Goal: Information Seeking & Learning: Learn about a topic

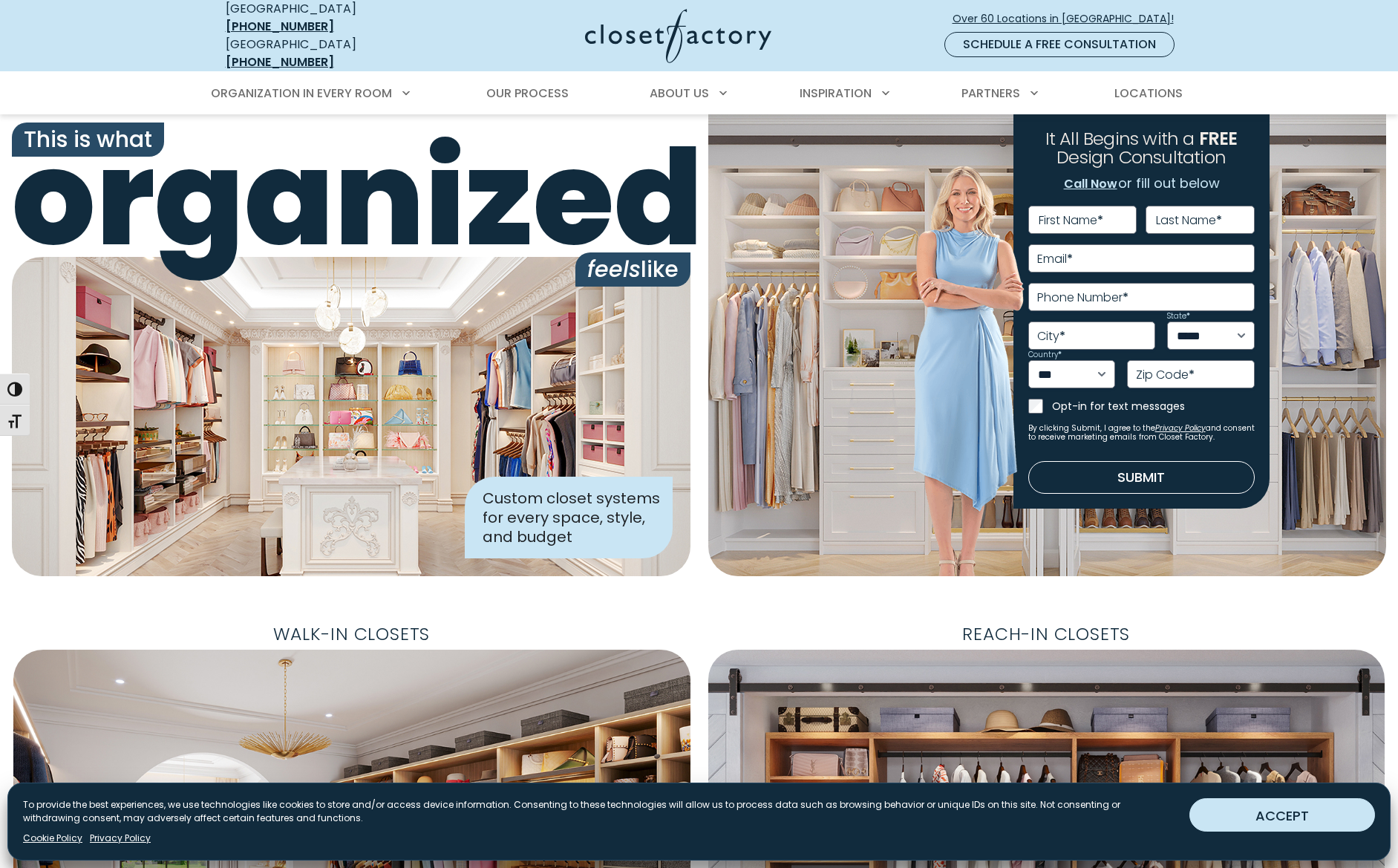
click at [1254, 800] on button "ACCEPT" at bounding box center [1282, 815] width 186 height 34
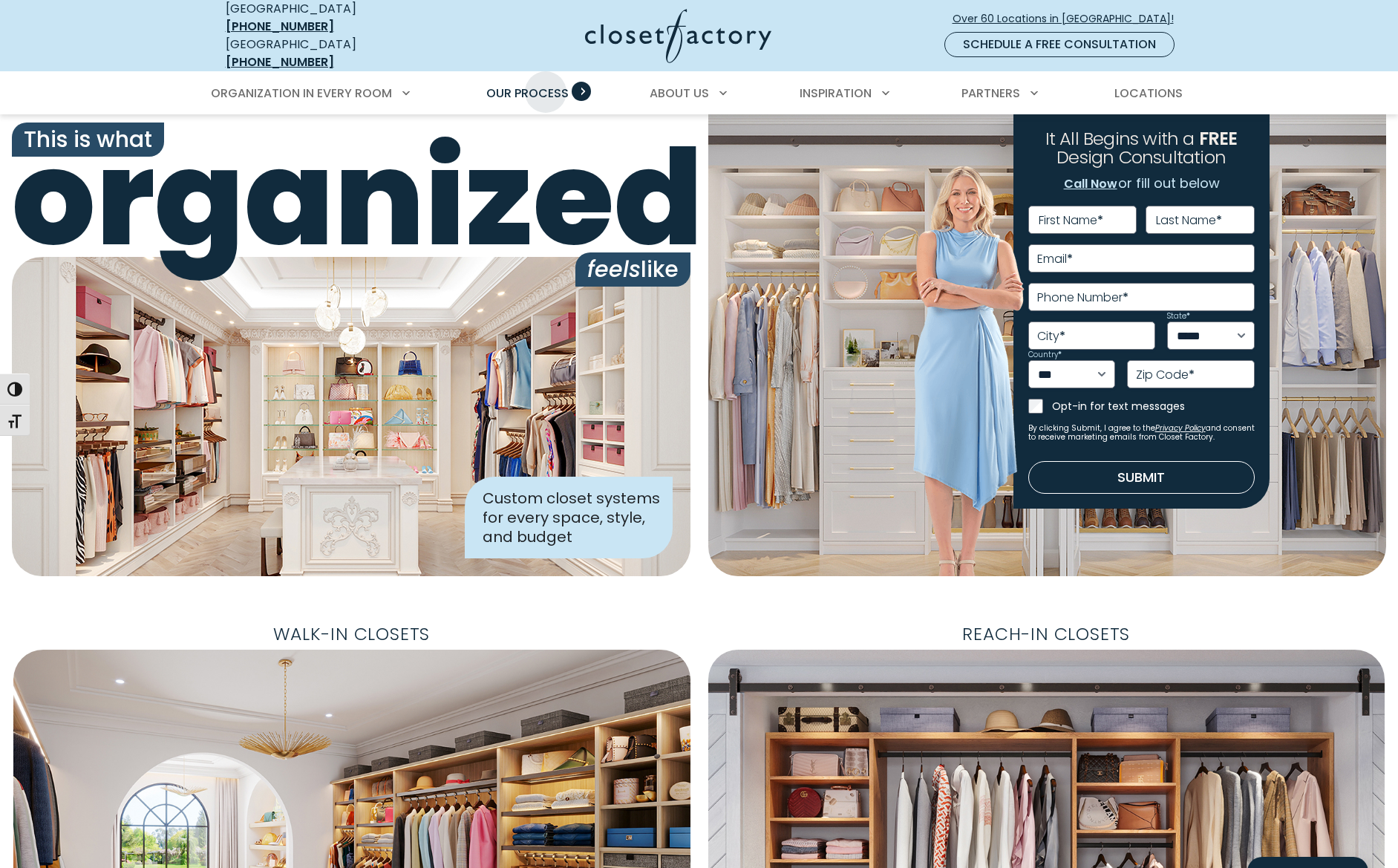
click at [545, 84] on span "Our Process" at bounding box center [527, 92] width 83 height 17
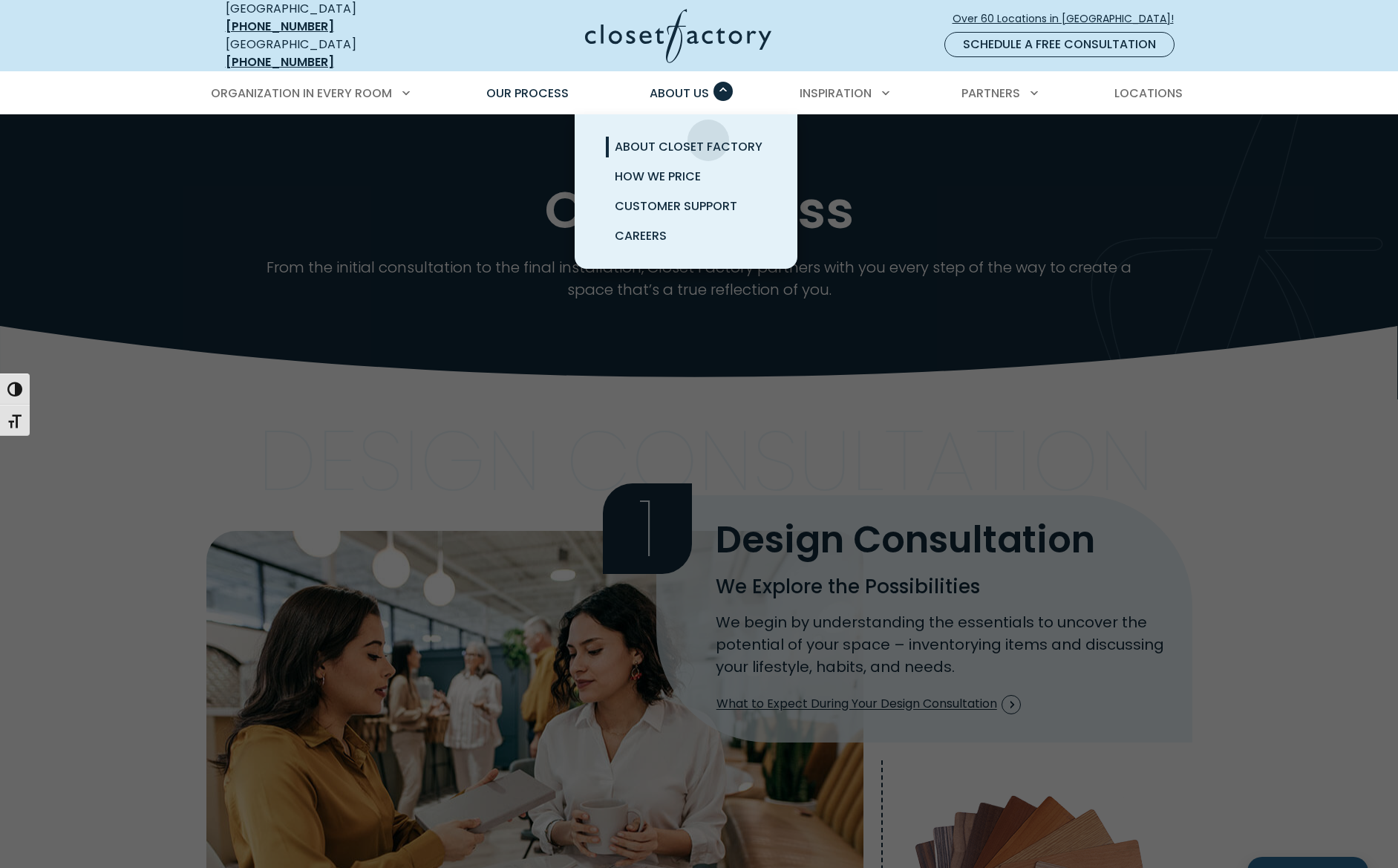
click at [708, 138] on span "About Closet Factory" at bounding box center [688, 146] width 148 height 17
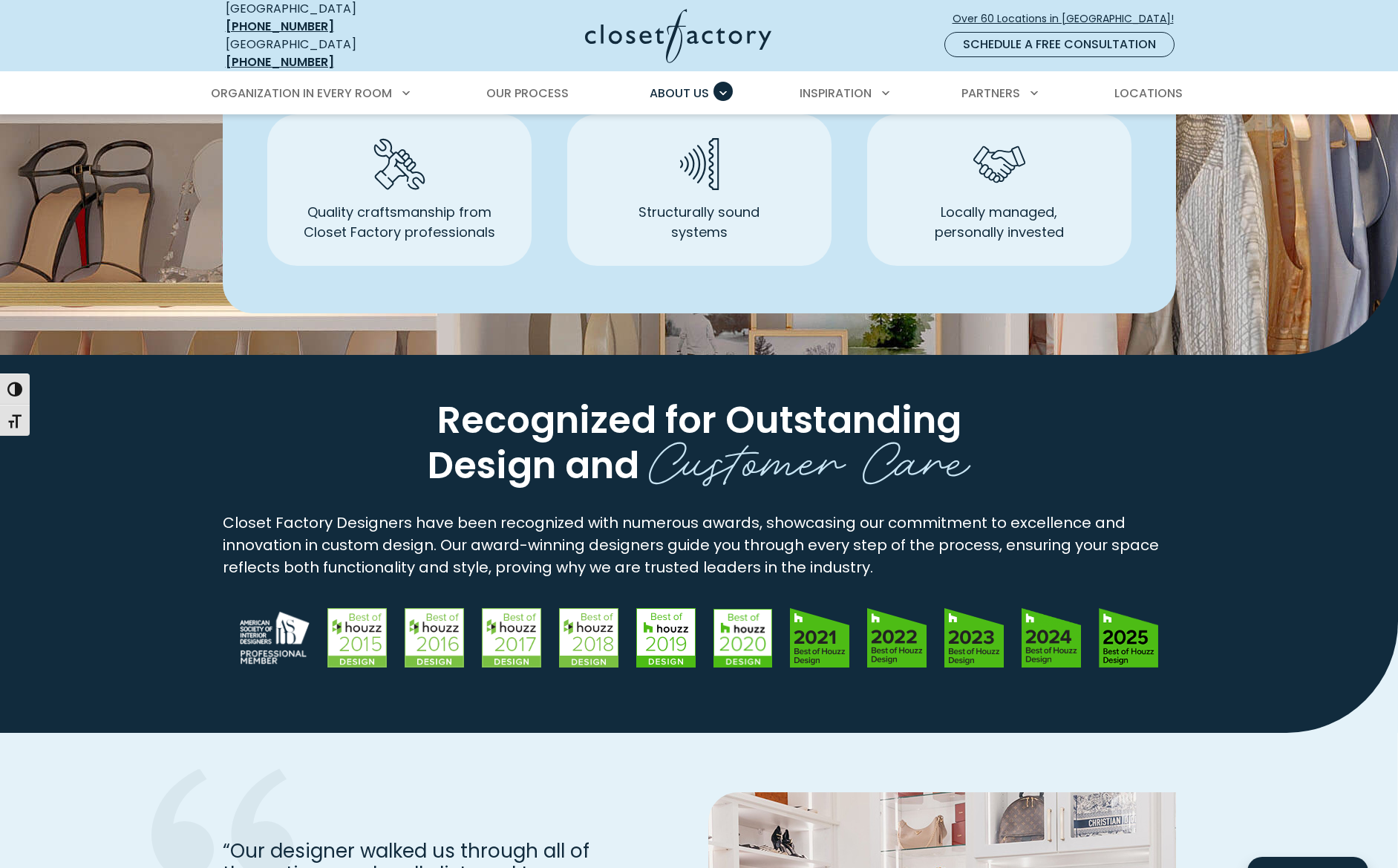
scroll to position [1483, 0]
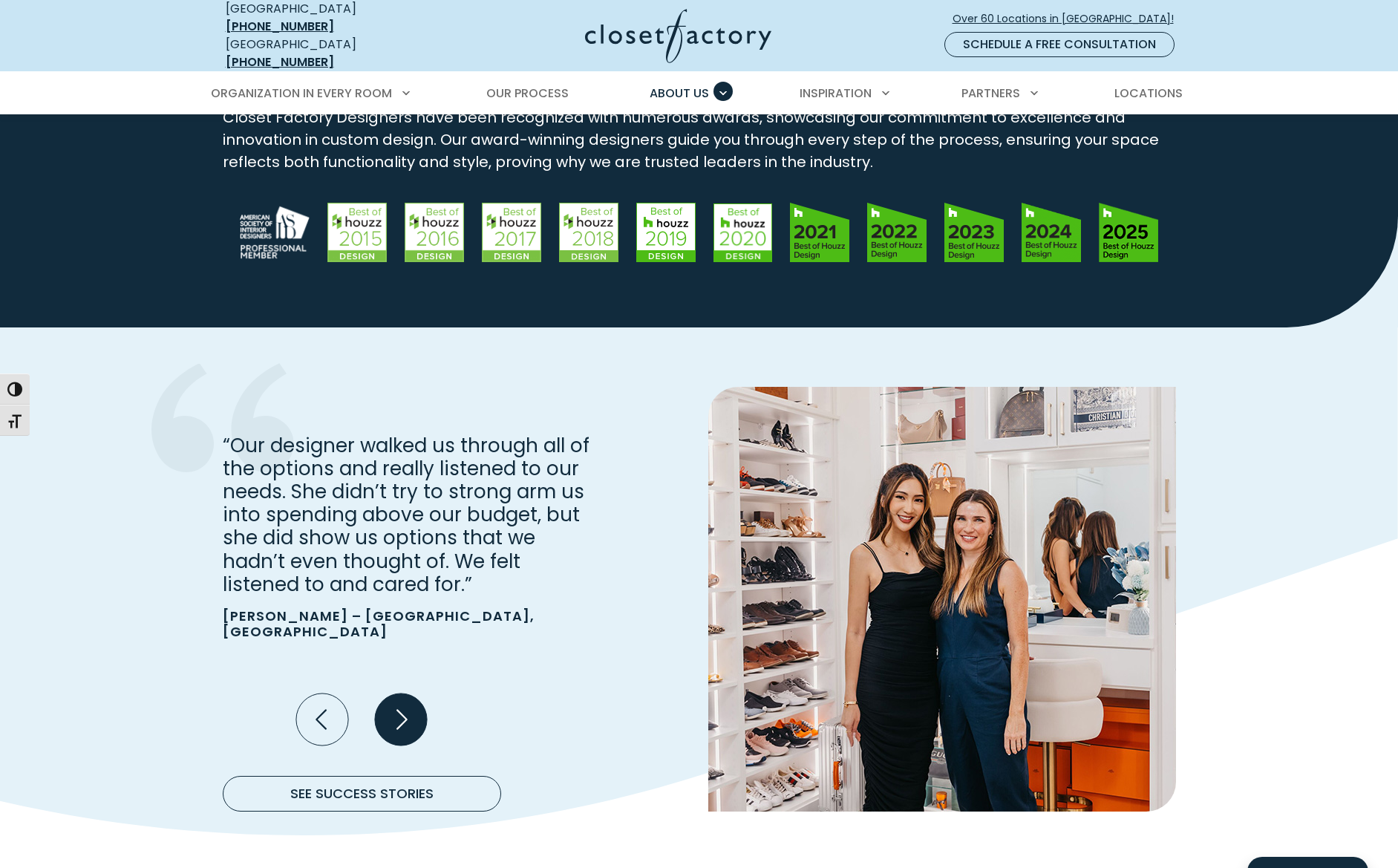
click at [390, 696] on icon "Next slide" at bounding box center [400, 719] width 52 height 52
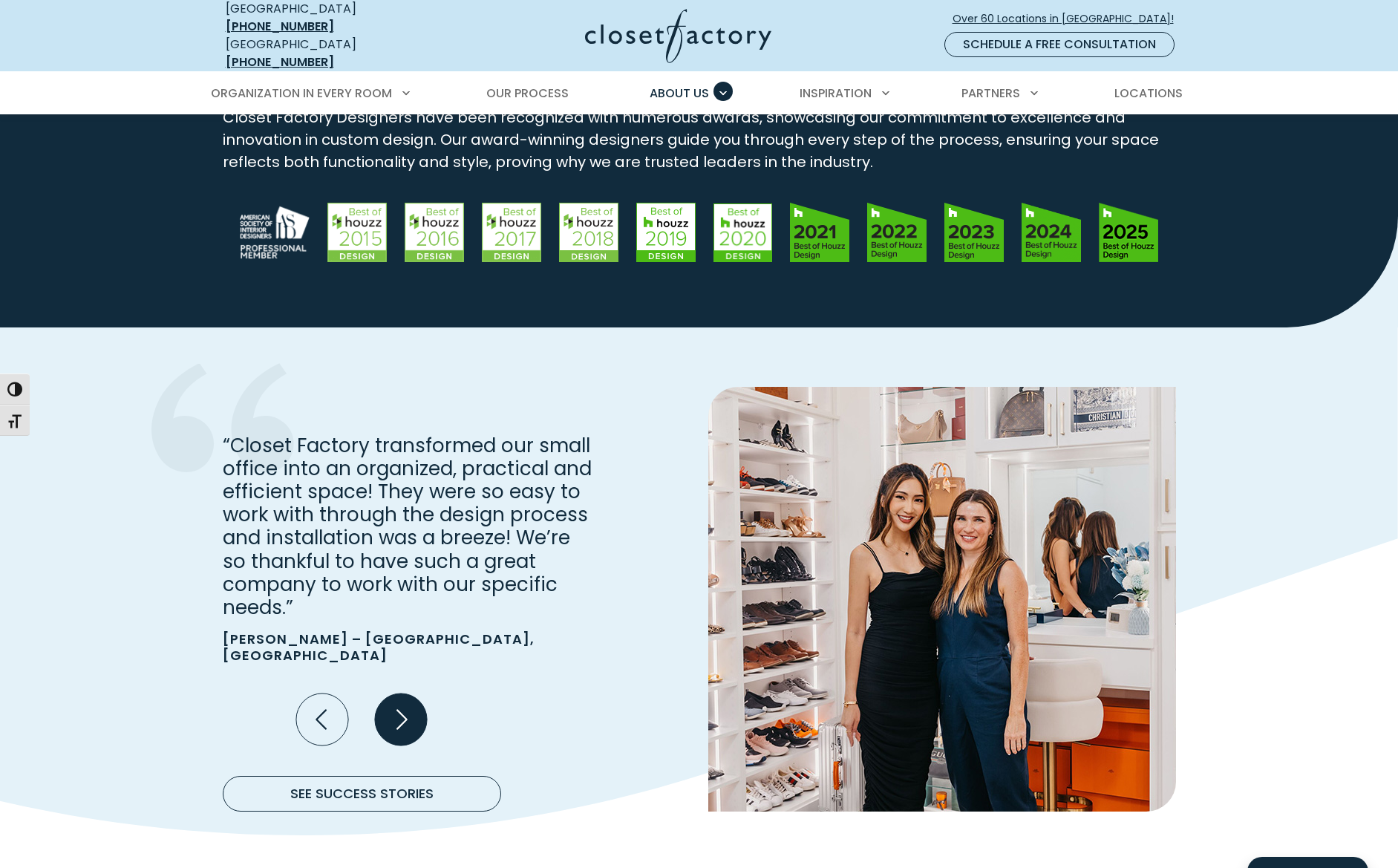
click at [390, 696] on icon "Next slide" at bounding box center [400, 719] width 52 height 52
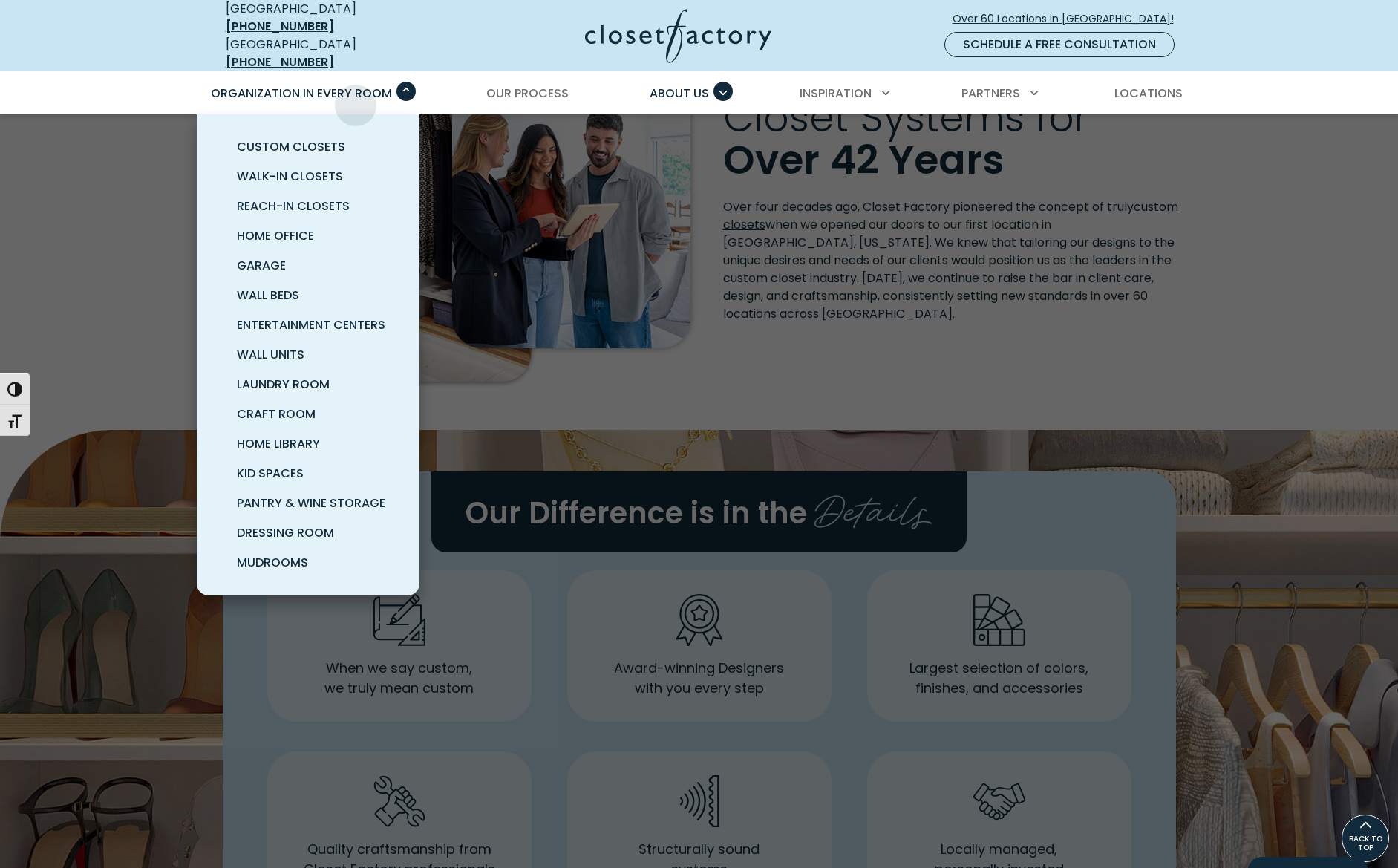
scroll to position [0, 0]
